Goal: Task Accomplishment & Management: Manage account settings

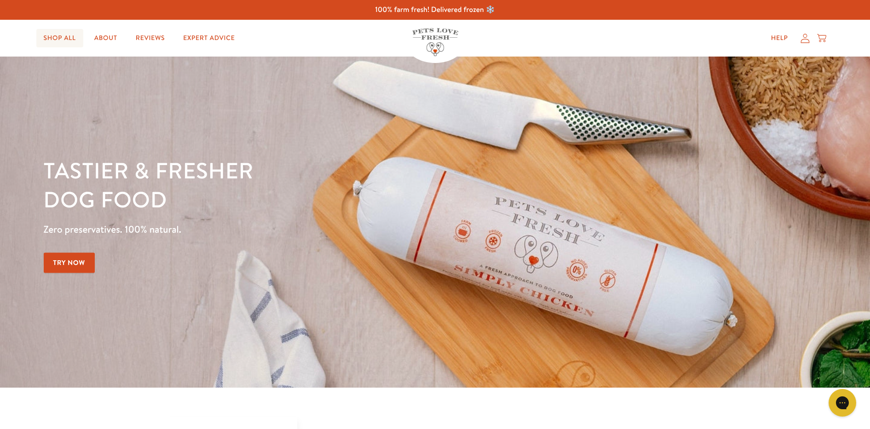
click at [72, 36] on link "Shop All" at bounding box center [59, 38] width 47 height 18
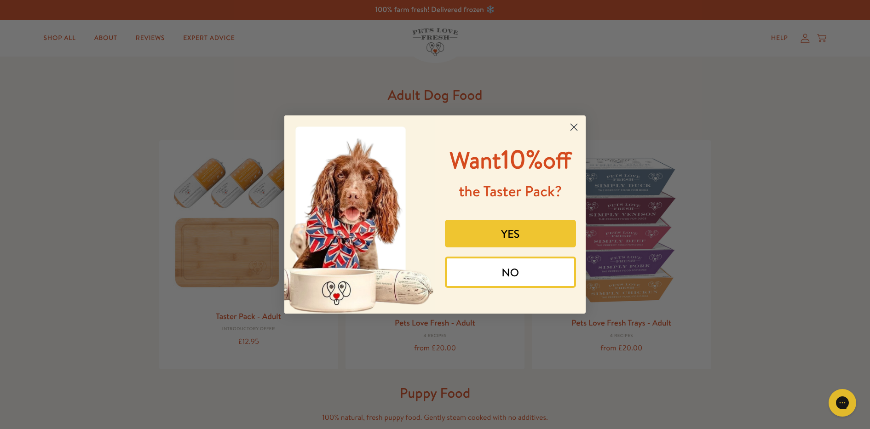
click at [575, 124] on circle "Close dialog" at bounding box center [573, 127] width 15 height 15
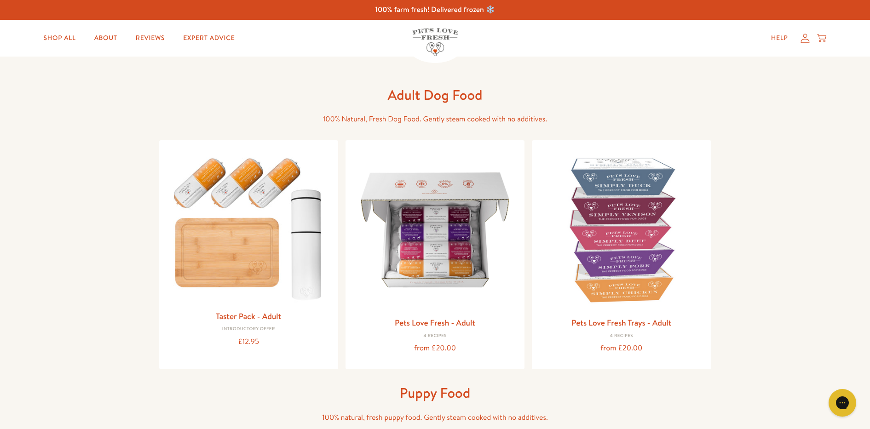
click at [805, 42] on icon at bounding box center [804, 39] width 9 height 10
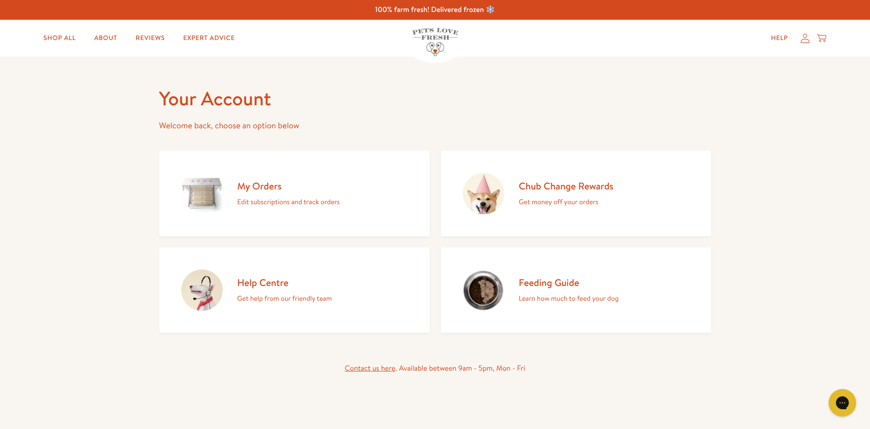
click at [260, 202] on p "Edit subscriptions and track orders" at bounding box center [288, 202] width 103 height 12
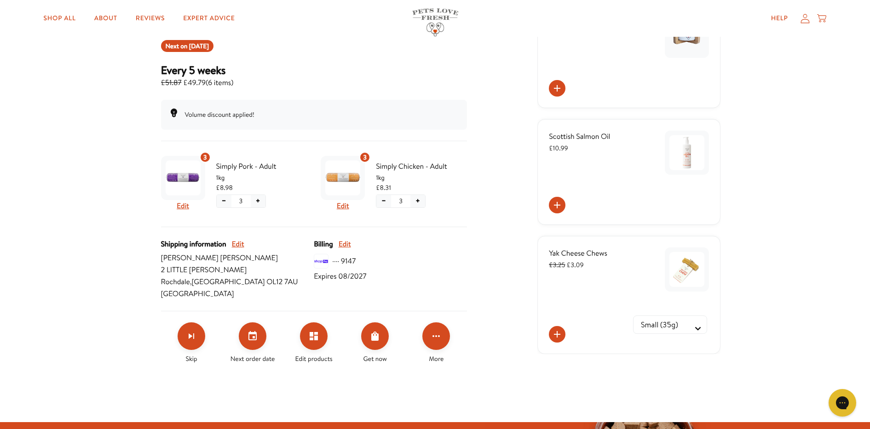
scroll to position [138, 0]
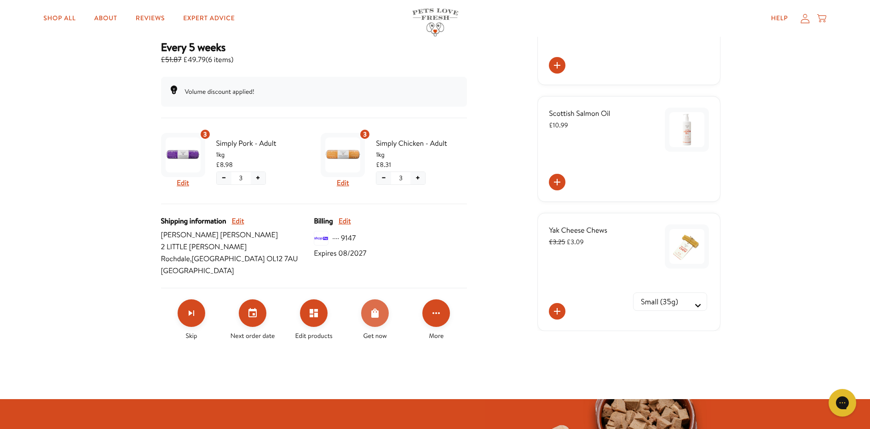
click at [378, 311] on icon "Order Now" at bounding box center [374, 313] width 7 height 9
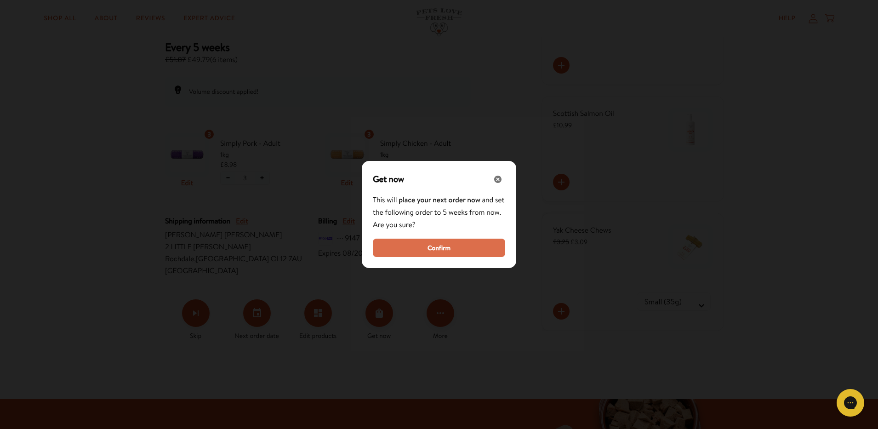
click at [430, 242] on button "Confirm" at bounding box center [439, 248] width 132 height 18
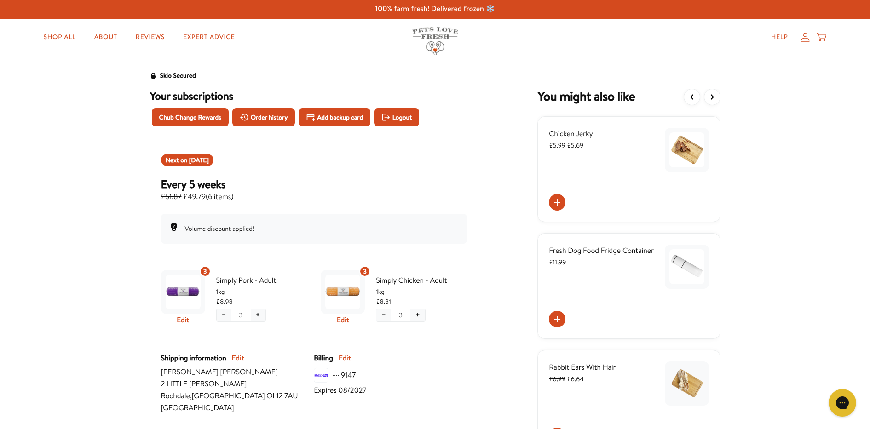
scroll to position [0, 0]
